Goal: Task Accomplishment & Management: Manage account settings

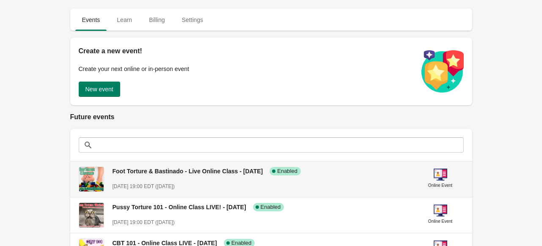
click at [155, 171] on span "Foot Torture & Bastinado - Live Online Class - [DATE]" at bounding box center [187, 171] width 151 height 7
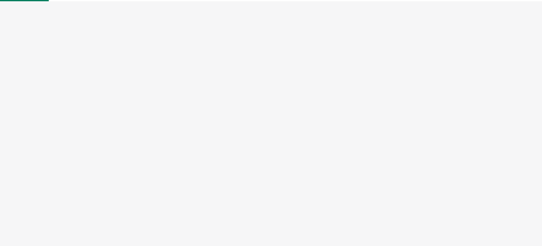
select select "US"
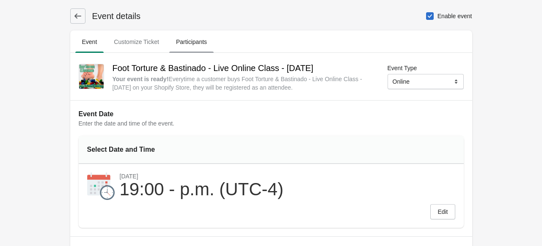
click at [194, 40] on span "Participants" at bounding box center [191, 41] width 44 height 15
select select "US"
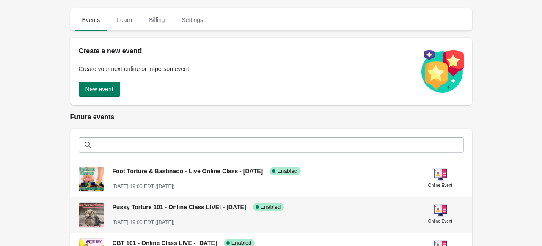
click at [177, 206] on span "Pussy Torture 101 - Online Class LIVE! - [DATE]" at bounding box center [179, 207] width 134 height 7
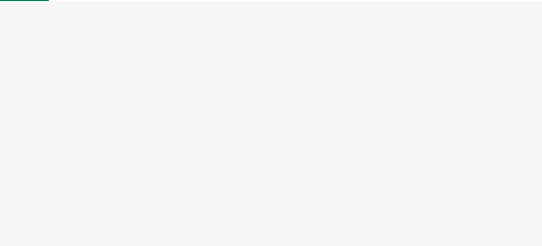
select select "US"
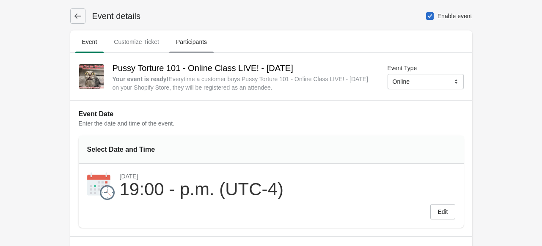
click at [200, 45] on span "Participants" at bounding box center [191, 41] width 44 height 15
select select "US"
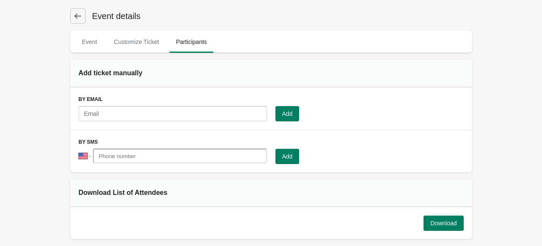
click at [82, 11] on button at bounding box center [77, 15] width 15 height 15
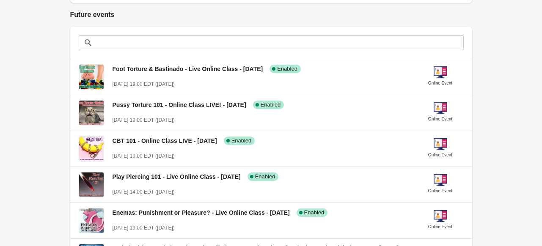
scroll to position [103, 0]
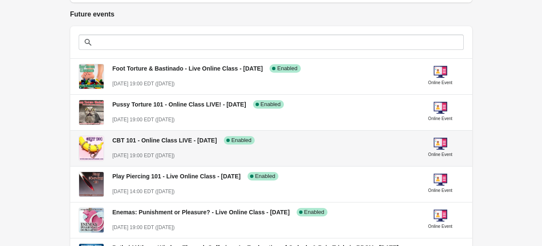
click at [184, 145] on div "CBT 101 - Online Class LIVE - [DATE] Success Complete Enabled [DATE] 19:00 EDT …" at bounding box center [261, 144] width 298 height 31
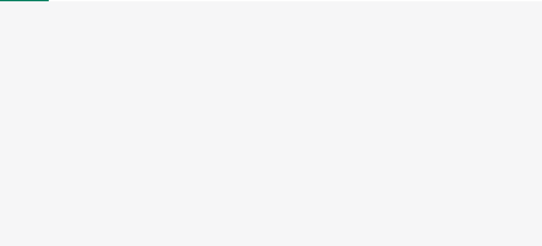
select select "US"
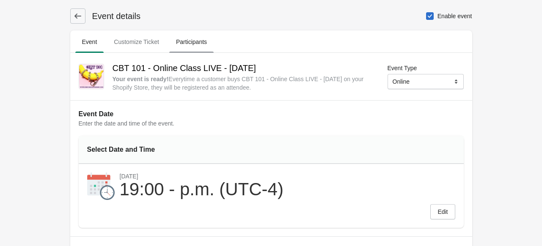
click at [188, 47] on span "Participants" at bounding box center [191, 41] width 44 height 15
select select "US"
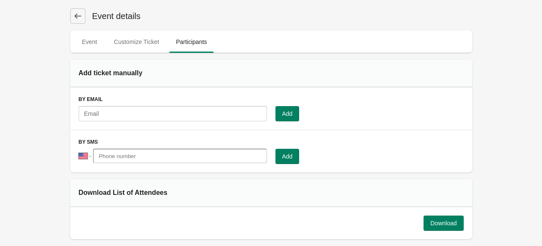
click at [79, 14] on icon at bounding box center [78, 16] width 8 height 8
